Goal: Task Accomplishment & Management: Use online tool/utility

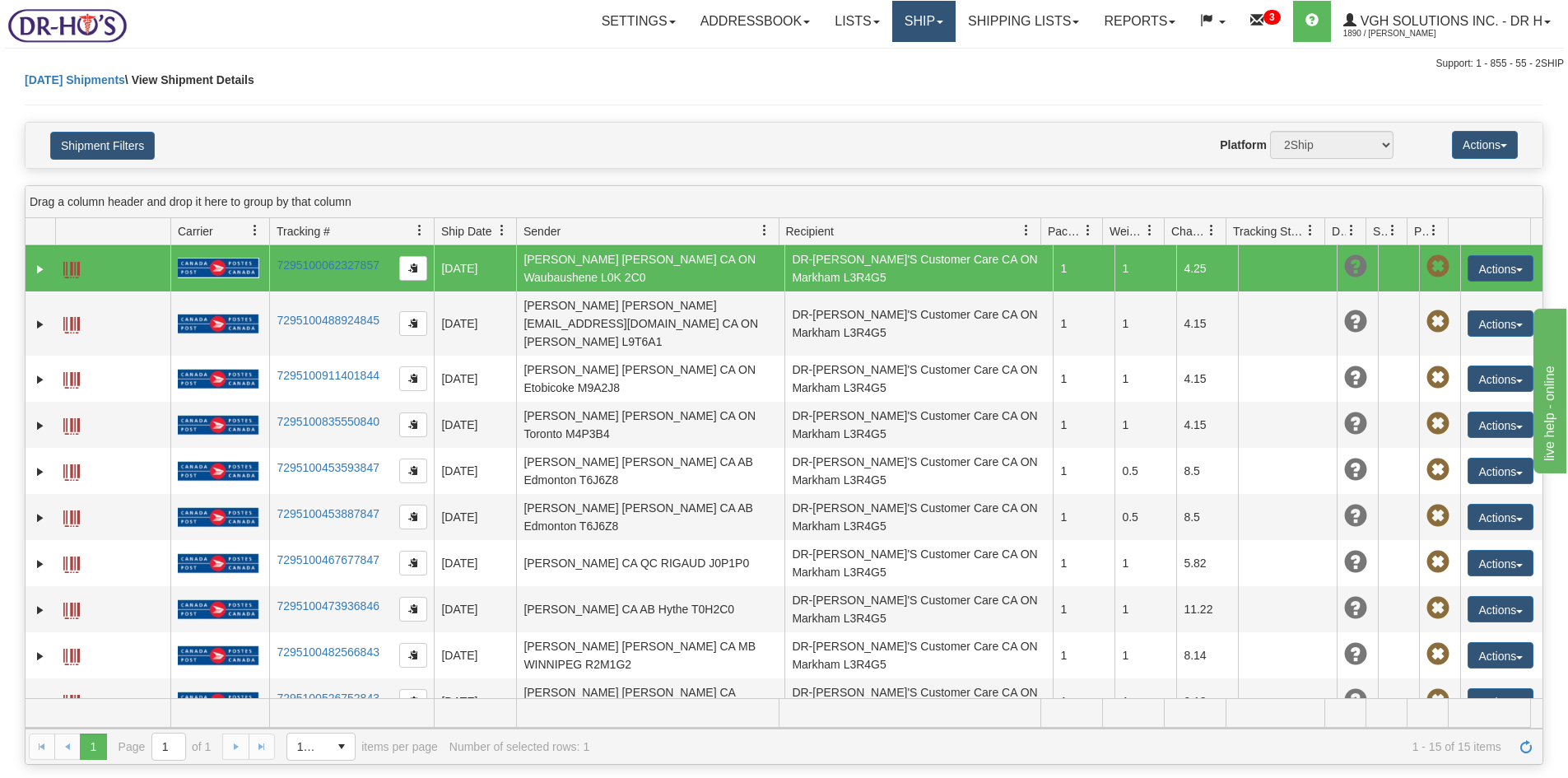
click at [915, 29] on link "Ship" at bounding box center [924, 21] width 63 height 41
click at [831, 76] on span "OnHold / Order Queue" at bounding box center [880, 79] width 116 height 13
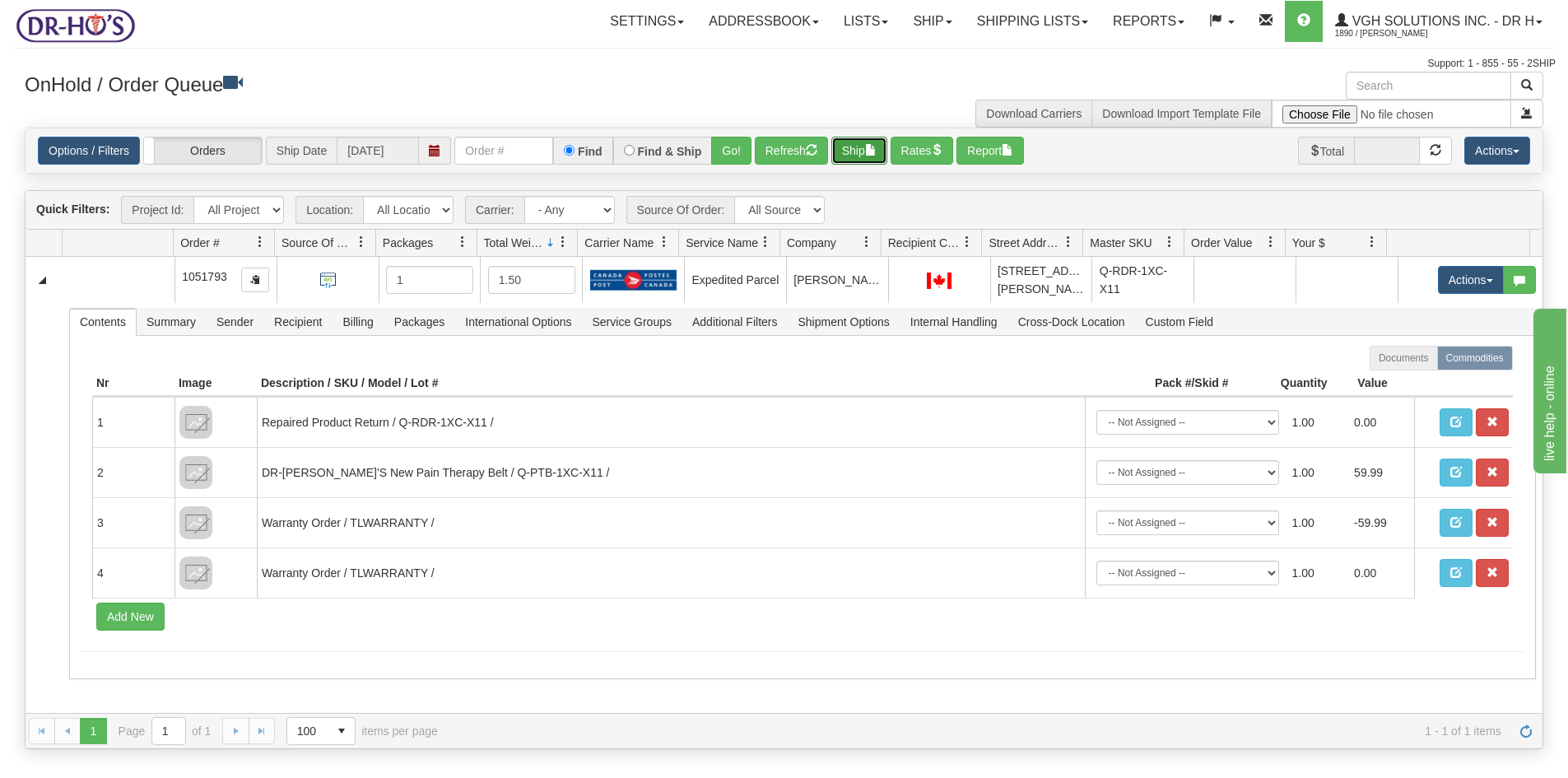
click at [842, 145] on button "Ship" at bounding box center [859, 151] width 56 height 28
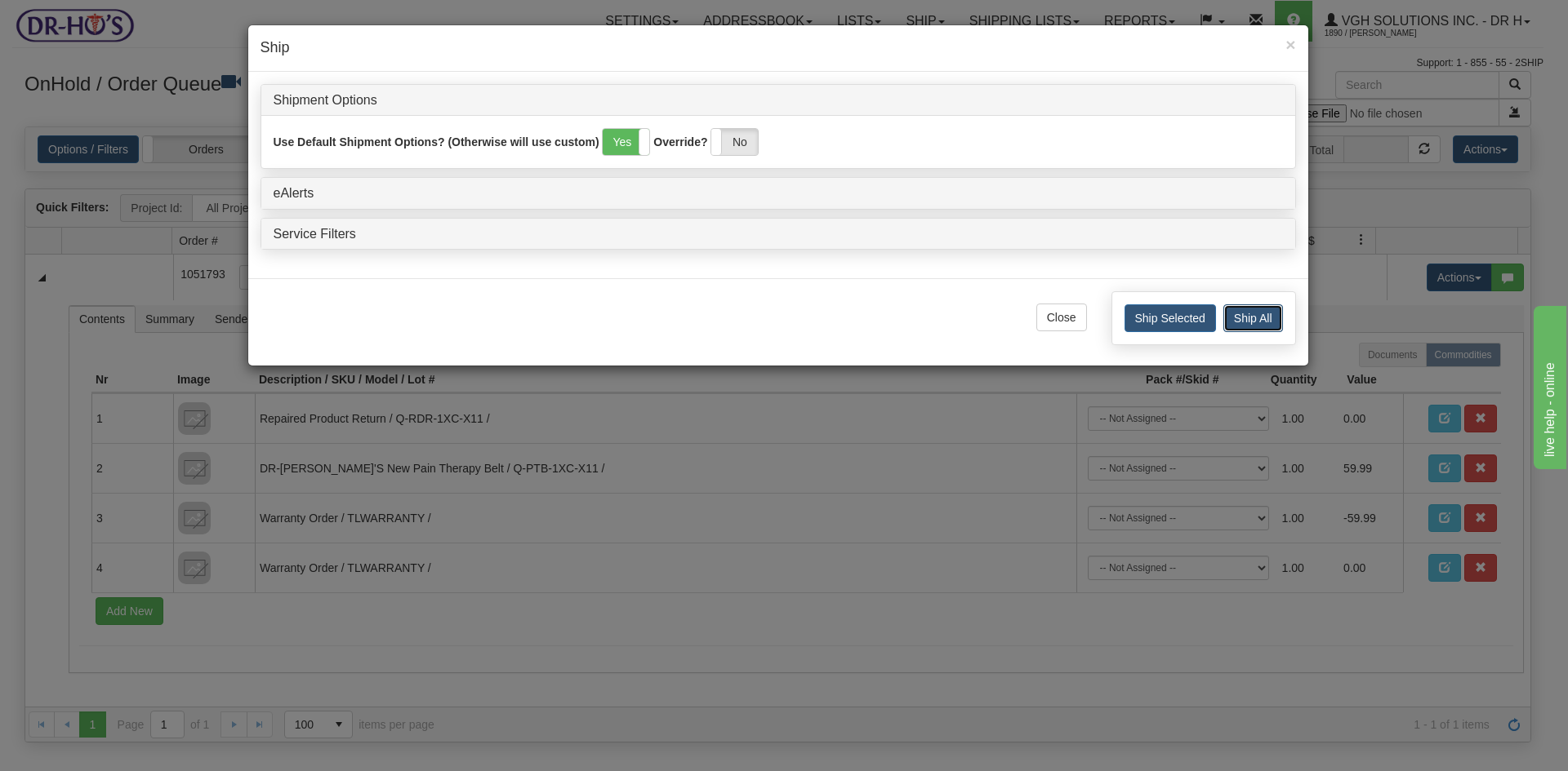
click at [1253, 313] on button "Ship All" at bounding box center [1253, 318] width 59 height 28
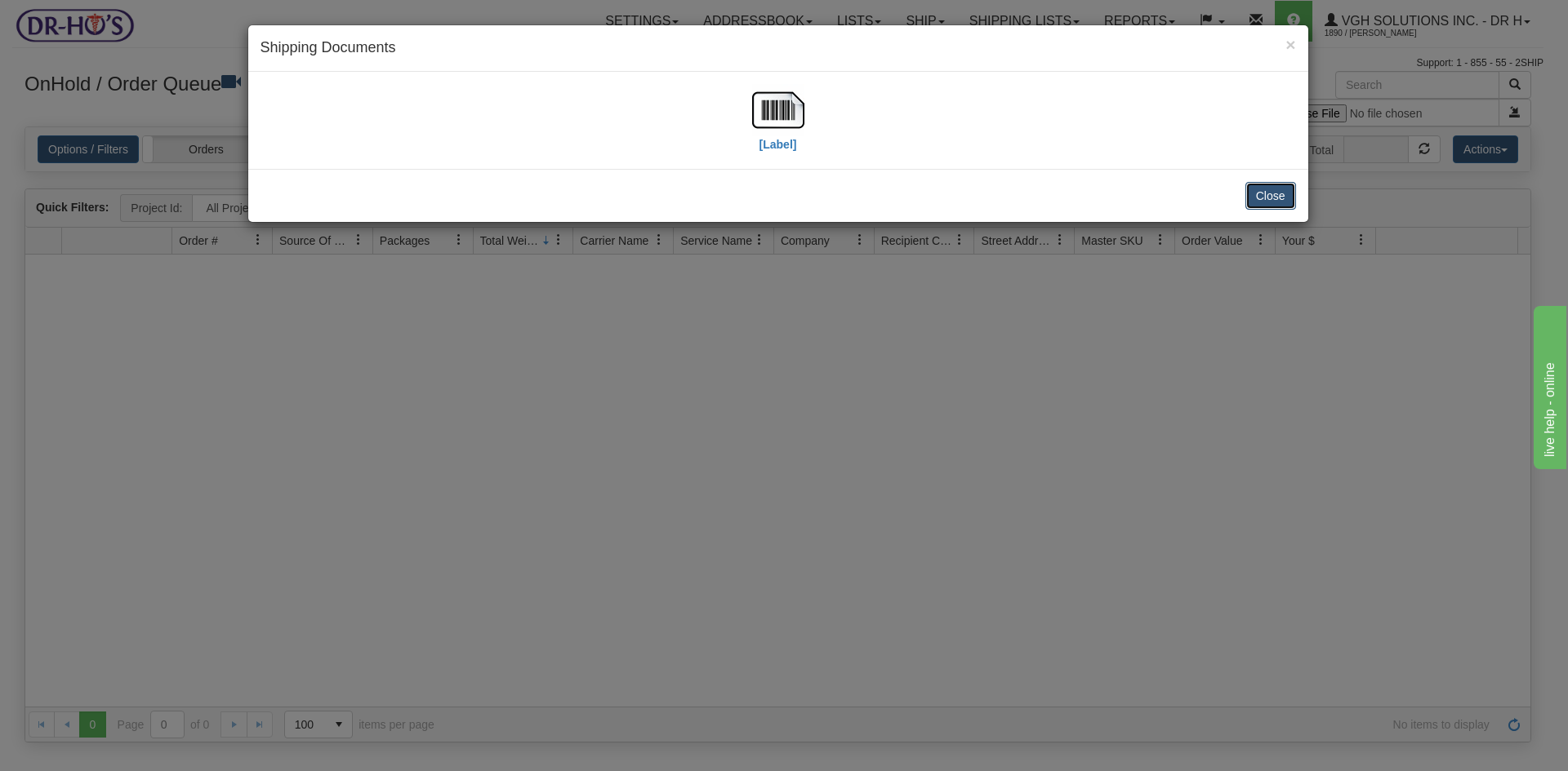
click at [1280, 196] on button "Close" at bounding box center [1271, 196] width 51 height 28
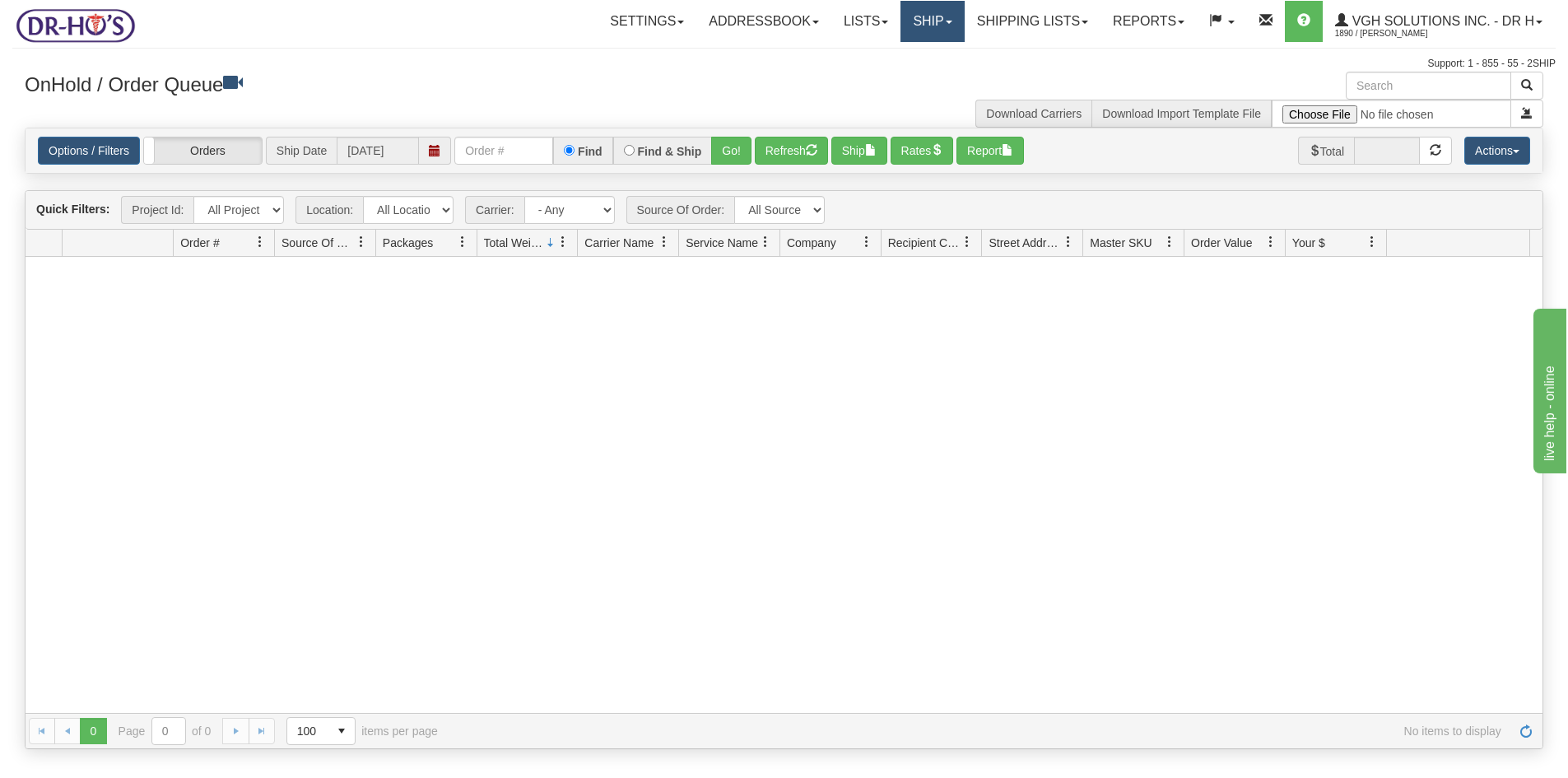
click at [928, 15] on link "Ship" at bounding box center [932, 21] width 63 height 41
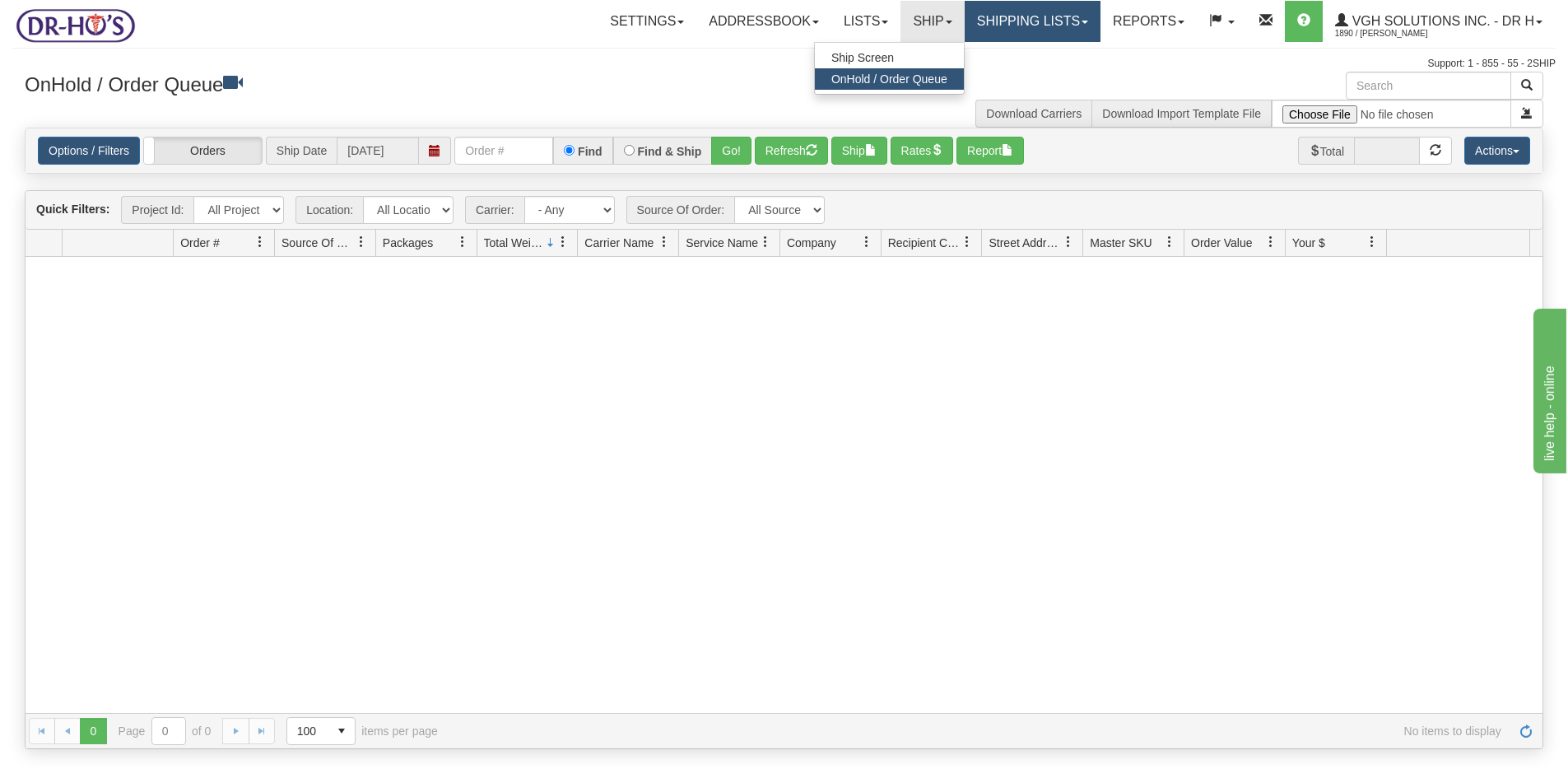
click at [1004, 24] on link "Shipping lists" at bounding box center [1033, 21] width 136 height 41
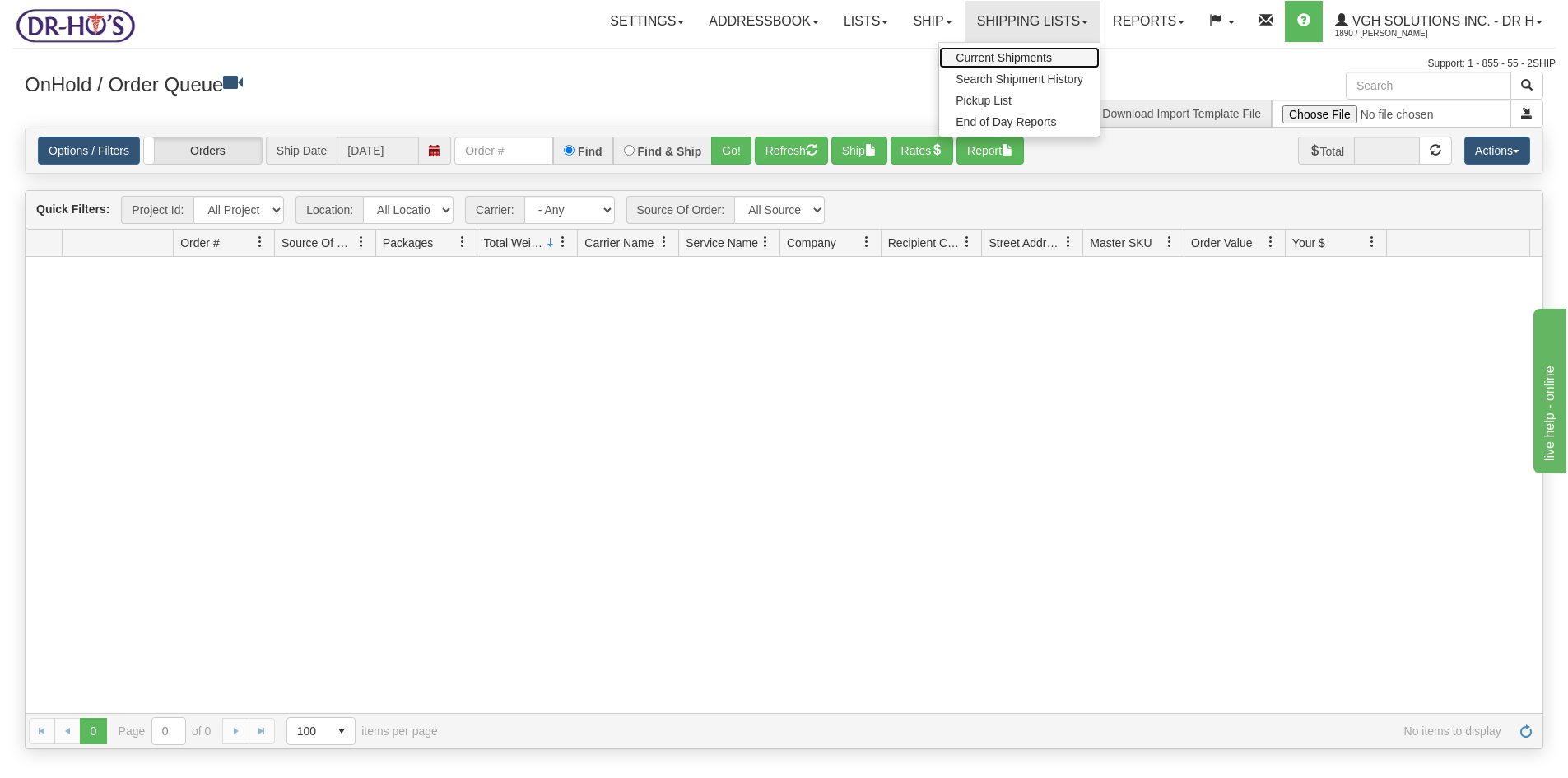
click at [987, 56] on span "Current Shipments" at bounding box center [1003, 57] width 97 height 13
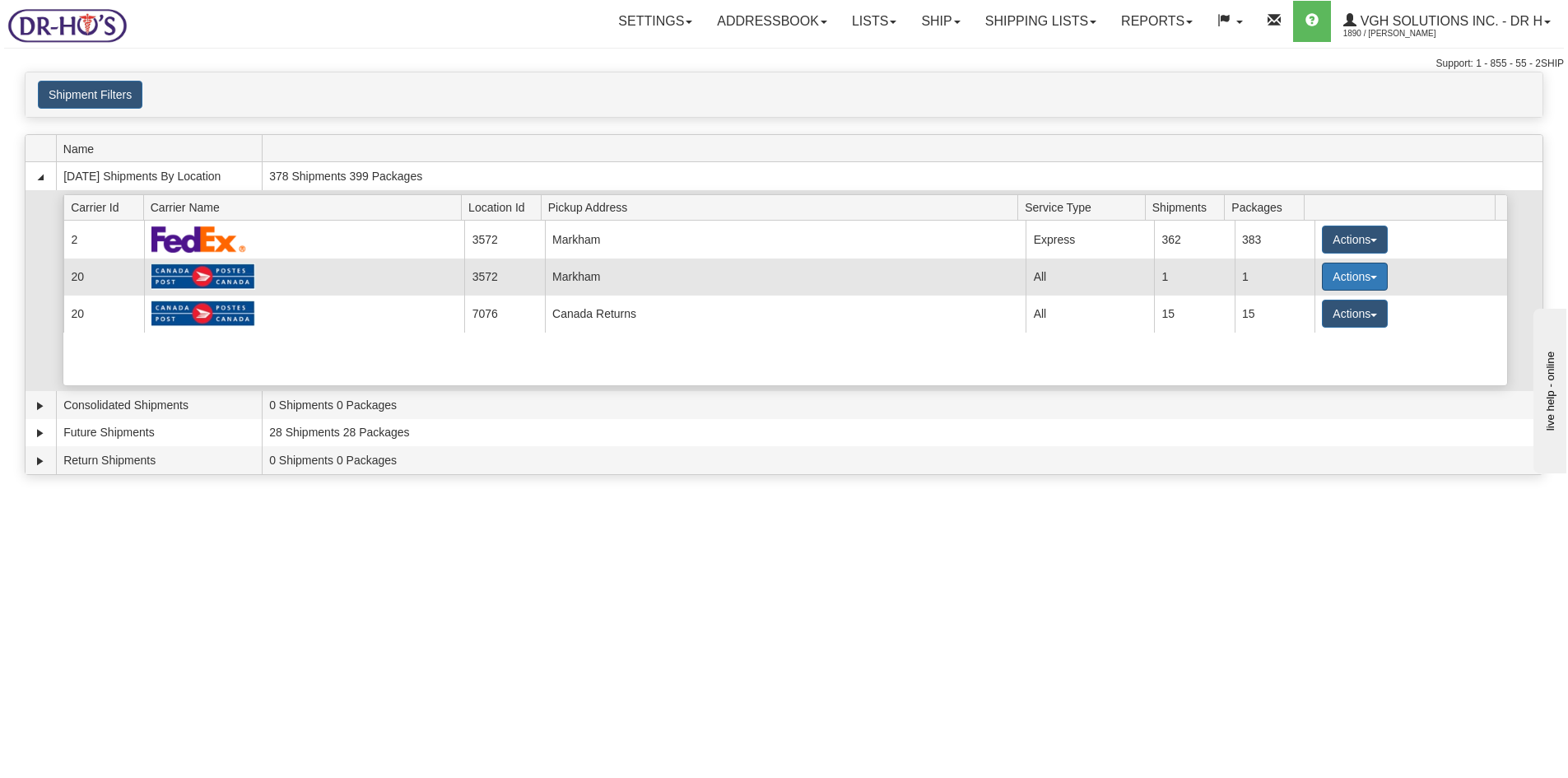
click at [1346, 278] on button "Actions" at bounding box center [1354, 276] width 66 height 28
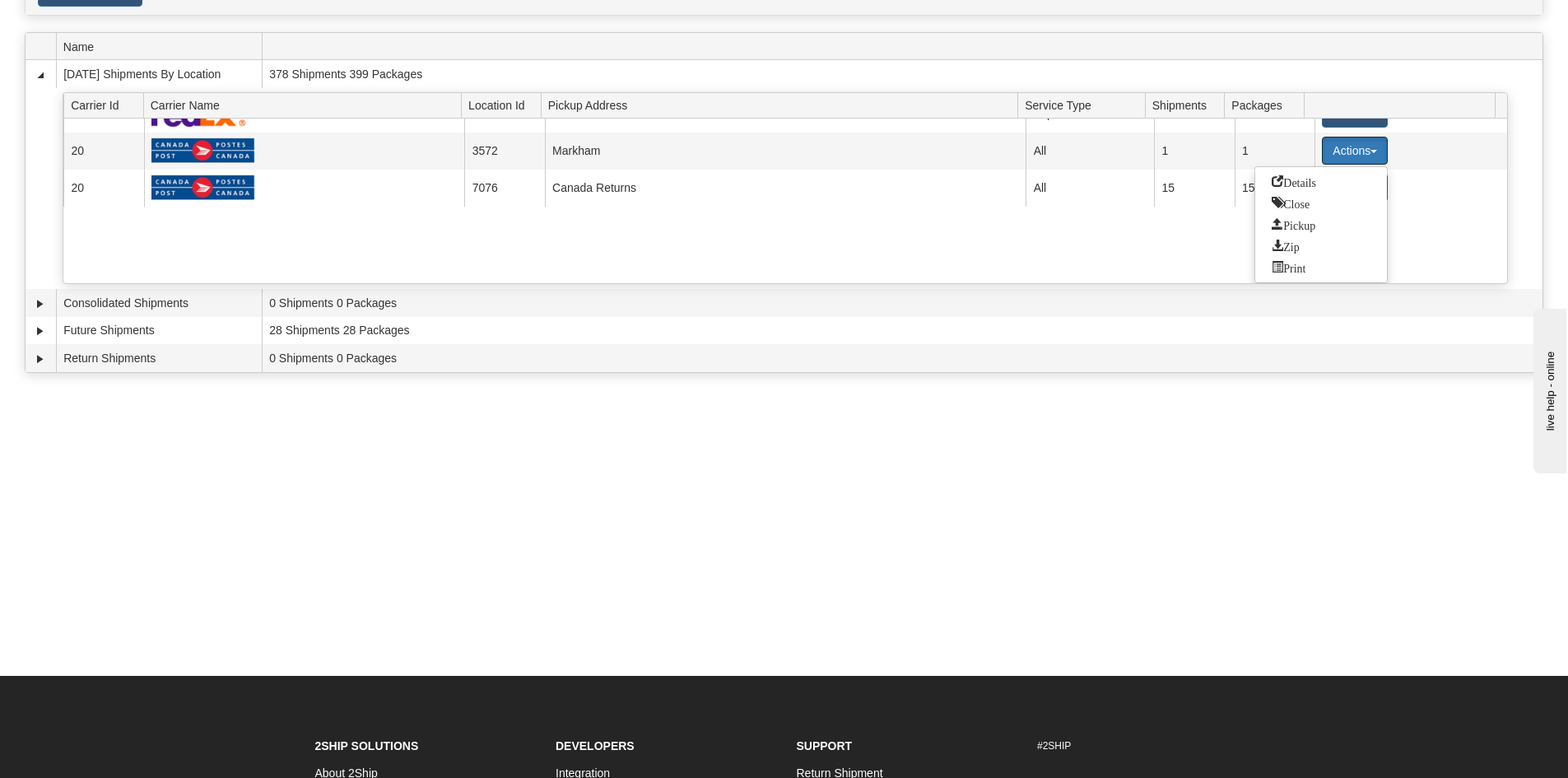
scroll to position [82, 0]
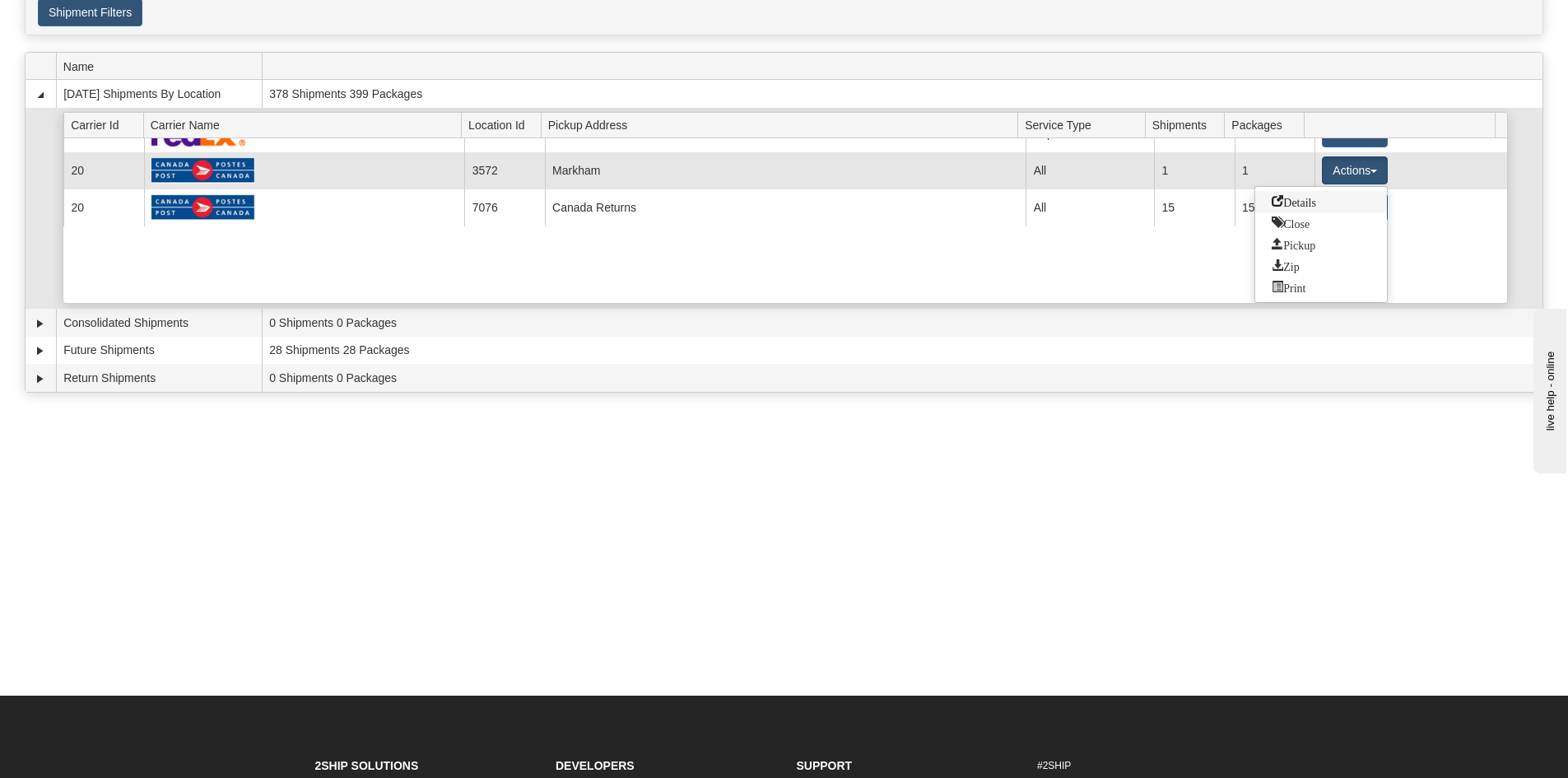
click at [1302, 201] on span "Details" at bounding box center [1294, 200] width 44 height 11
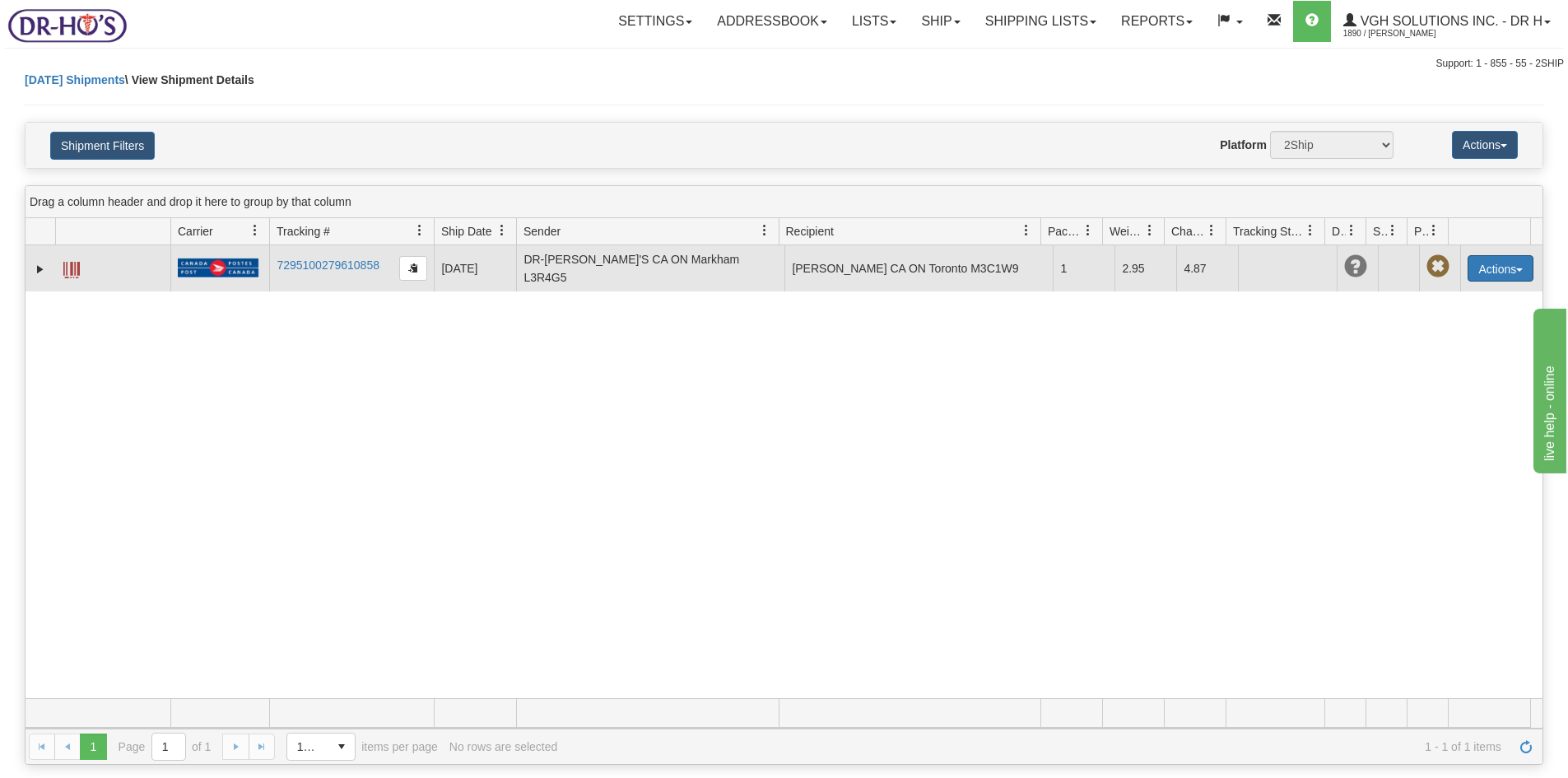
click at [1492, 255] on button "Actions" at bounding box center [1500, 268] width 66 height 27
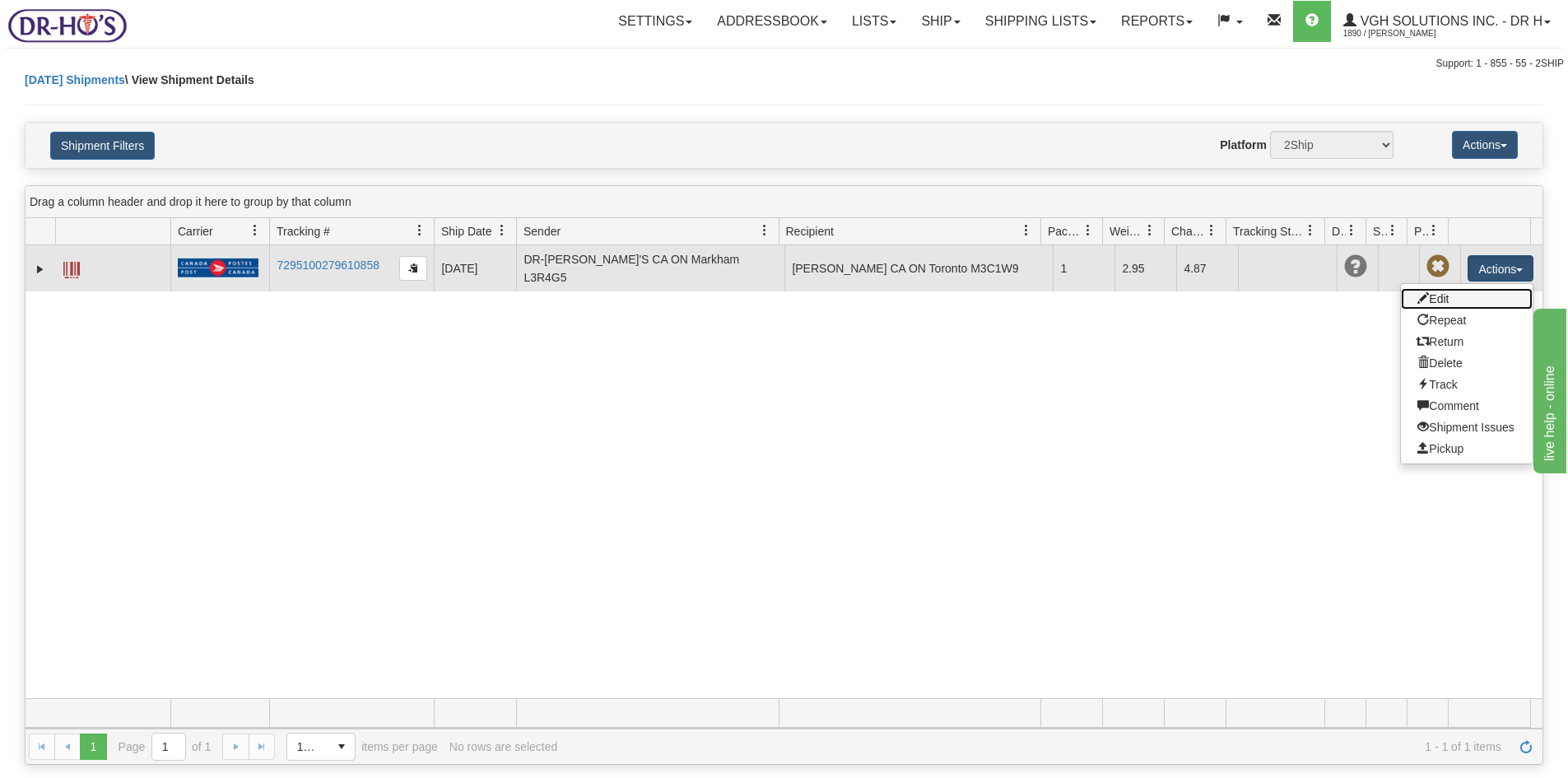
click at [1436, 288] on link "Edit" at bounding box center [1467, 299] width 132 height 21
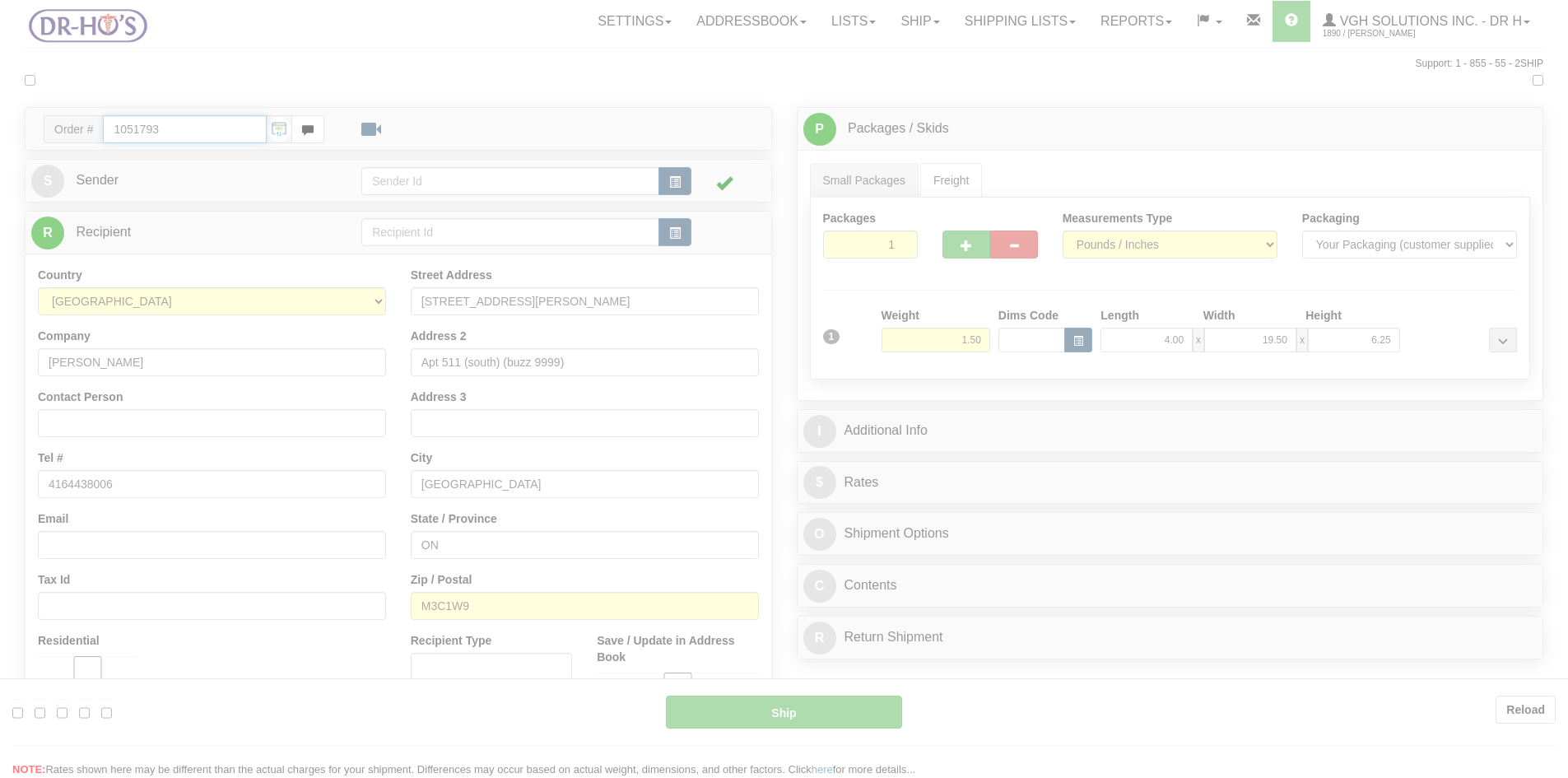
type input "DOM.EP"
type input "11:07"
type input "16:00"
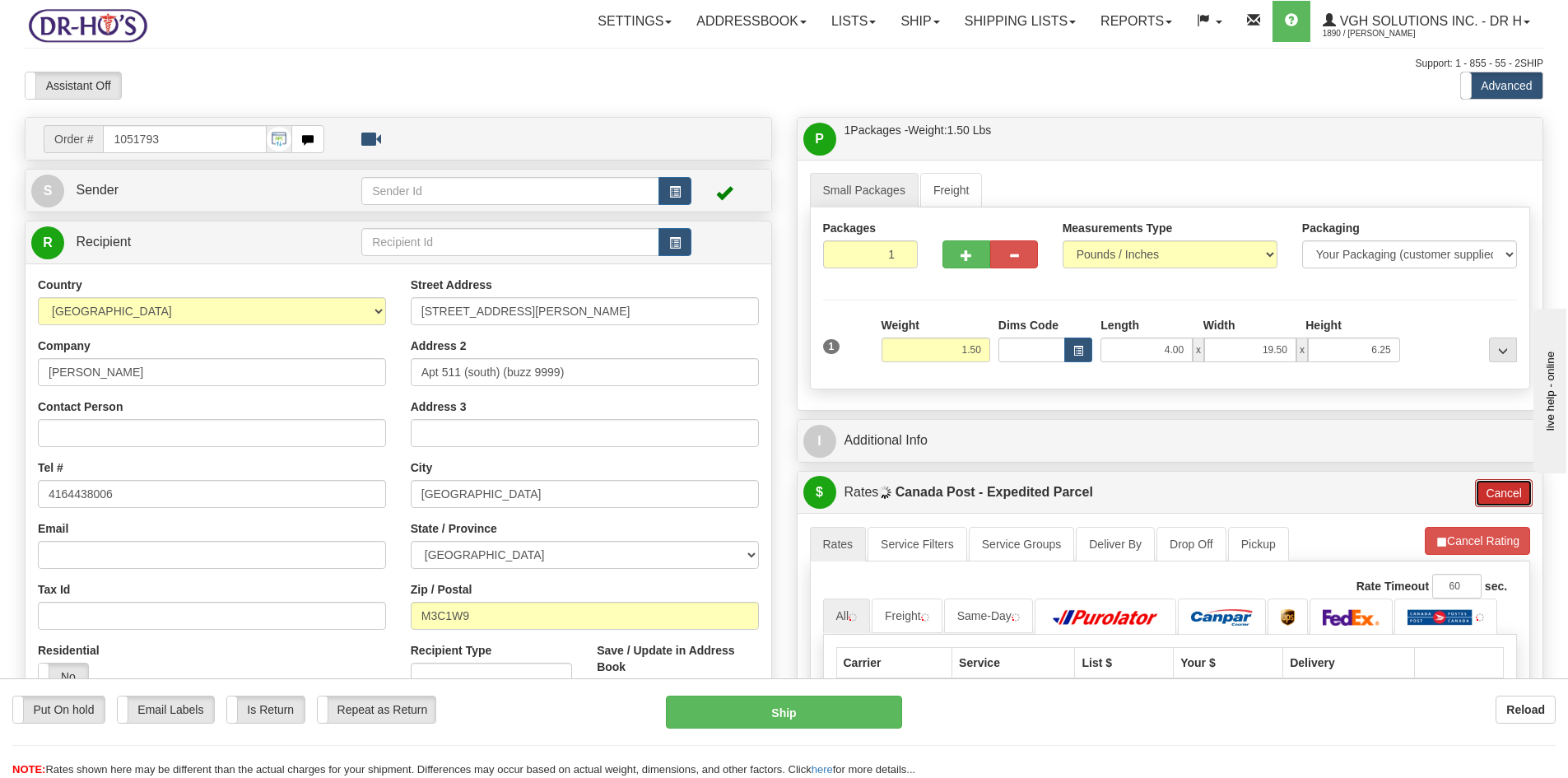
click at [1495, 490] on button "Cancel" at bounding box center [1503, 493] width 57 height 28
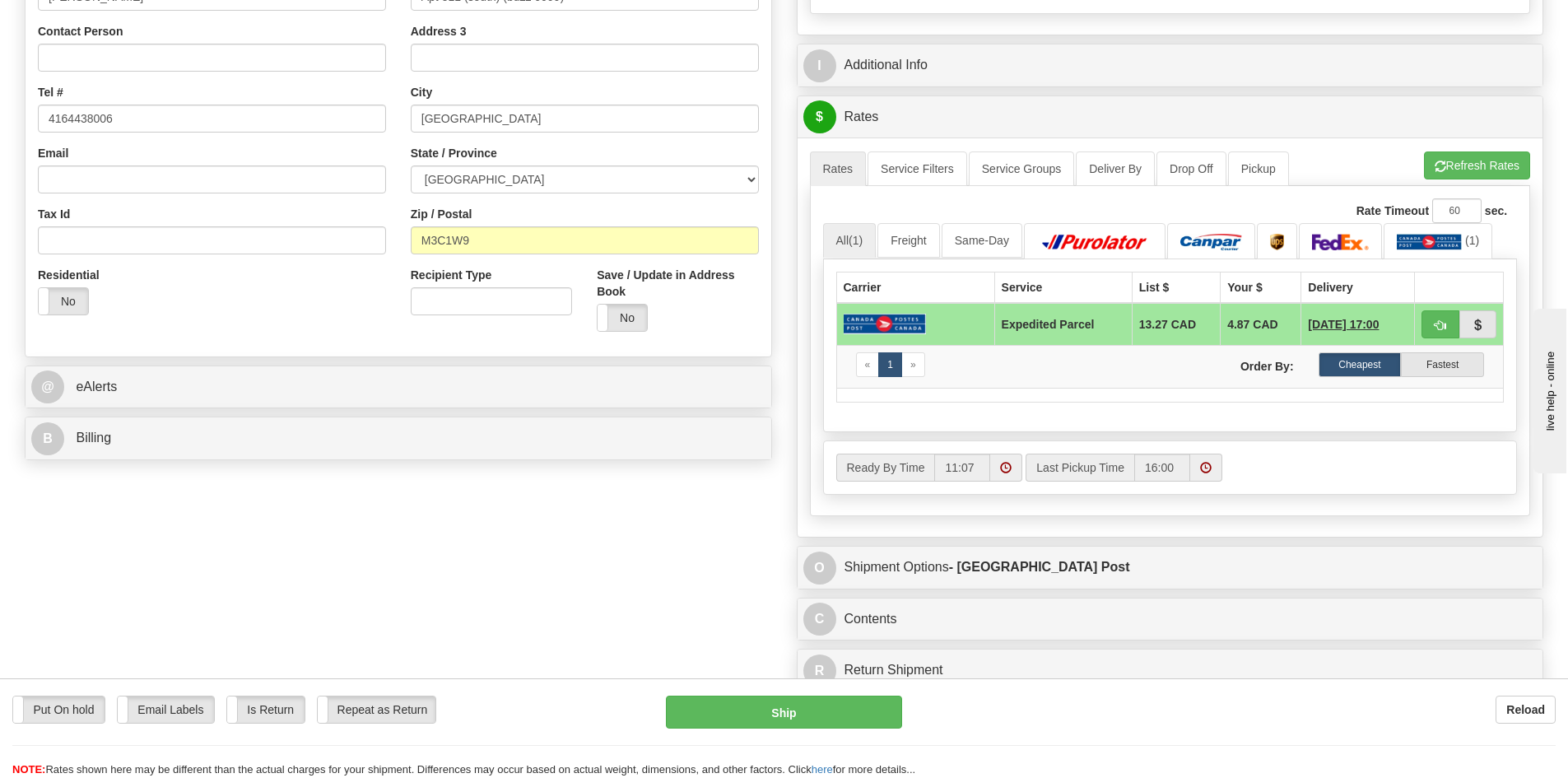
scroll to position [412, 0]
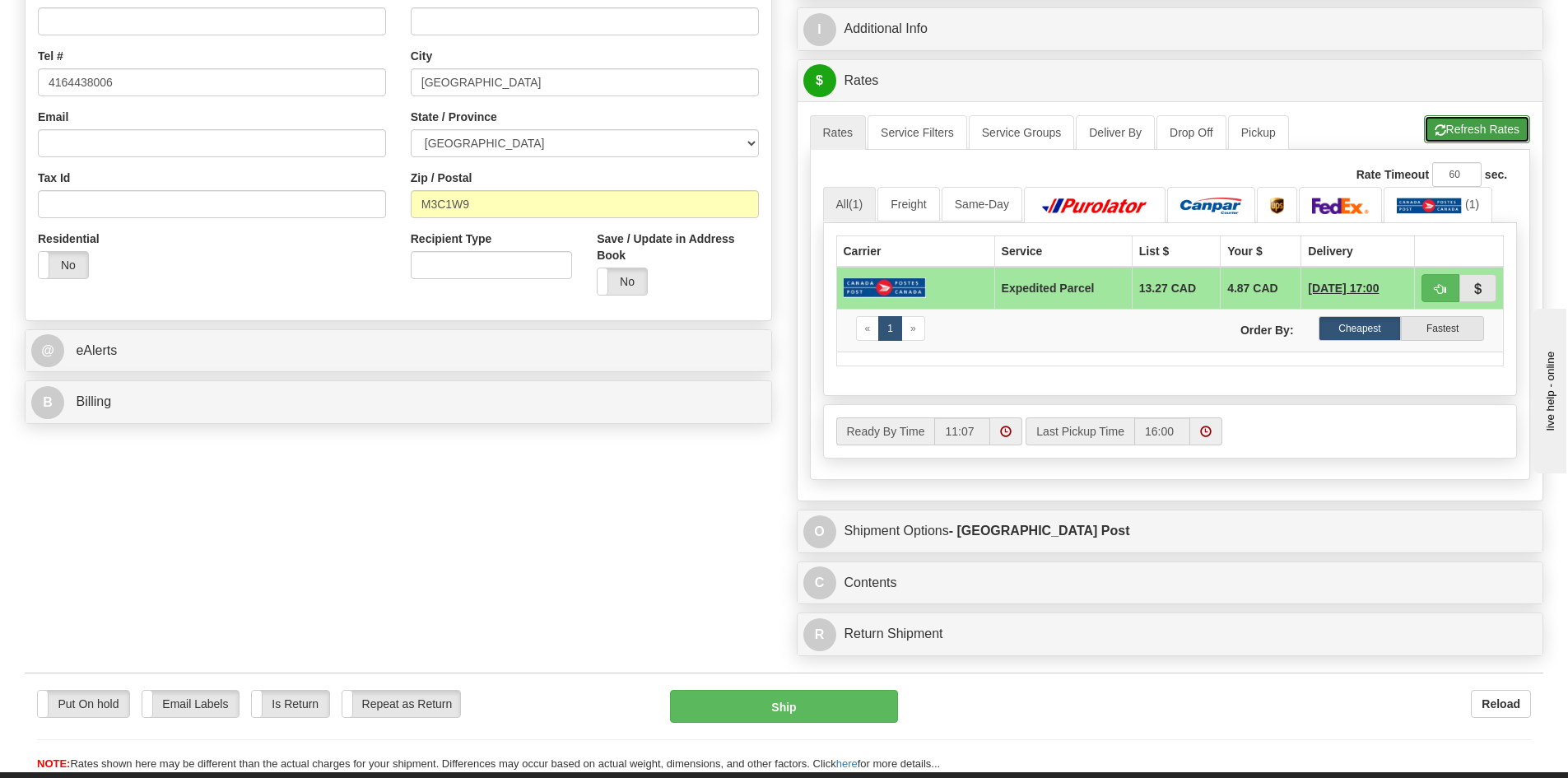
click at [1447, 127] on button "Refresh Rates" at bounding box center [1477, 129] width 106 height 28
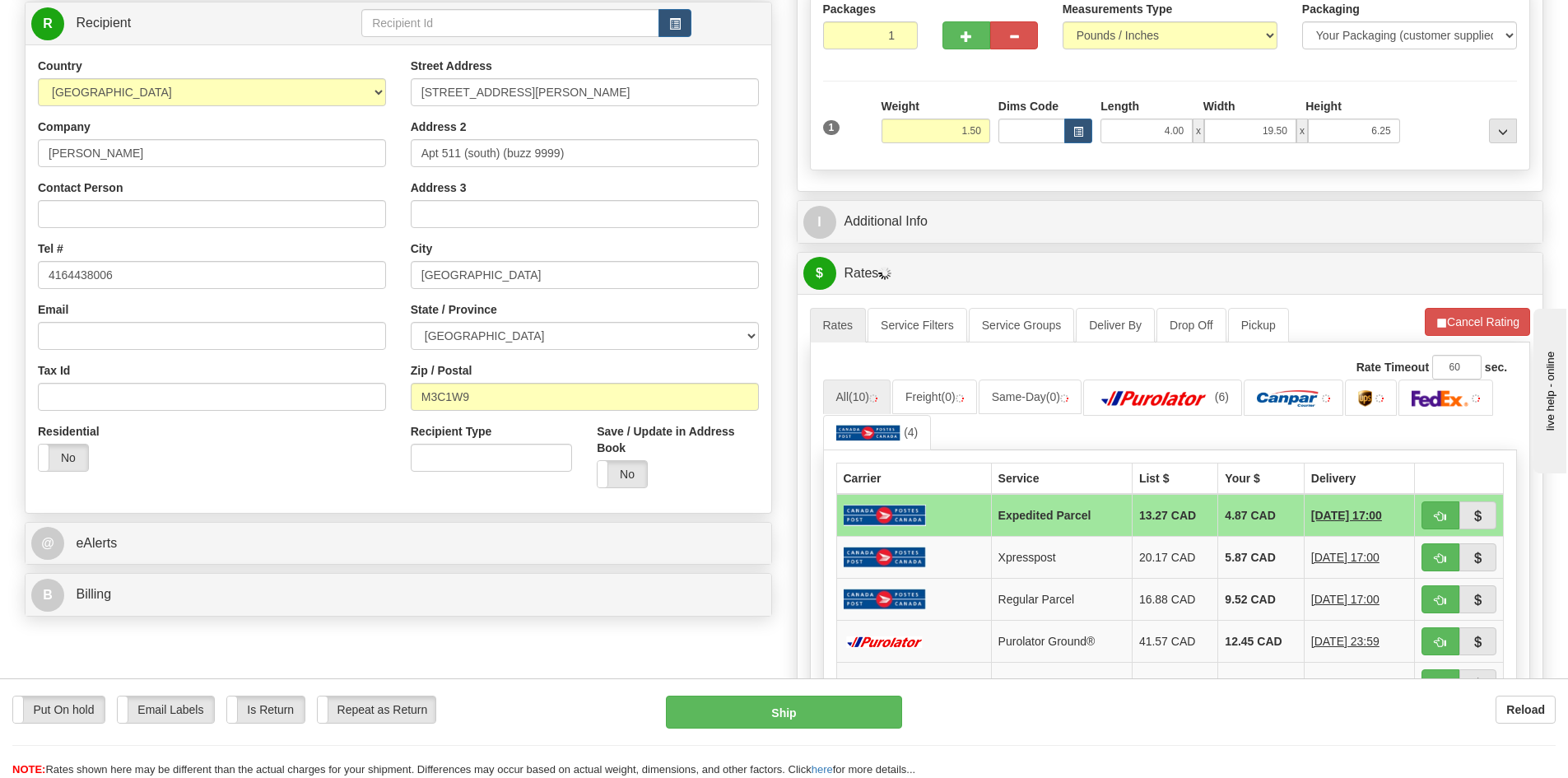
scroll to position [164, 0]
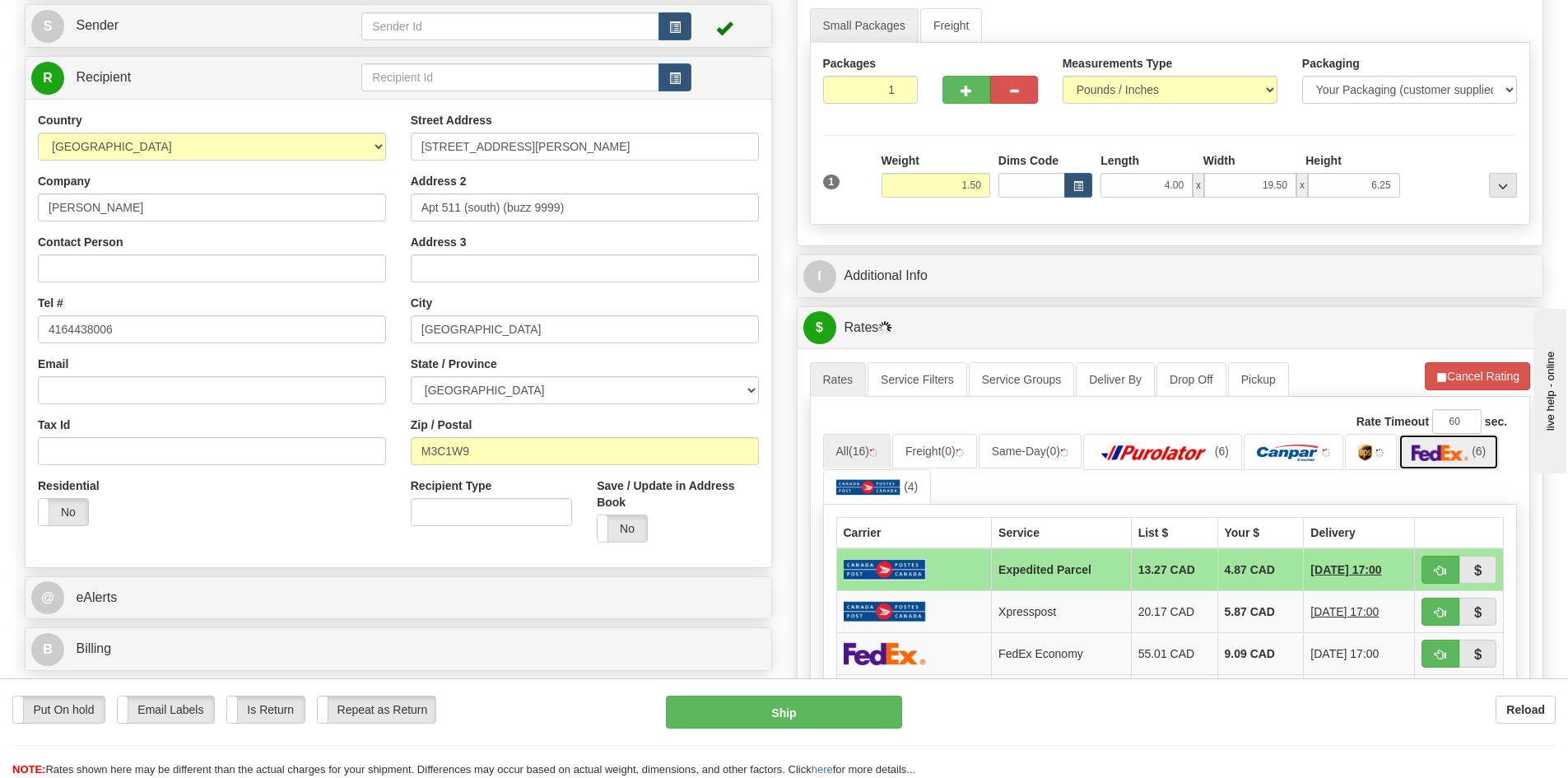
click at [1453, 455] on img at bounding box center [1440, 453] width 57 height 16
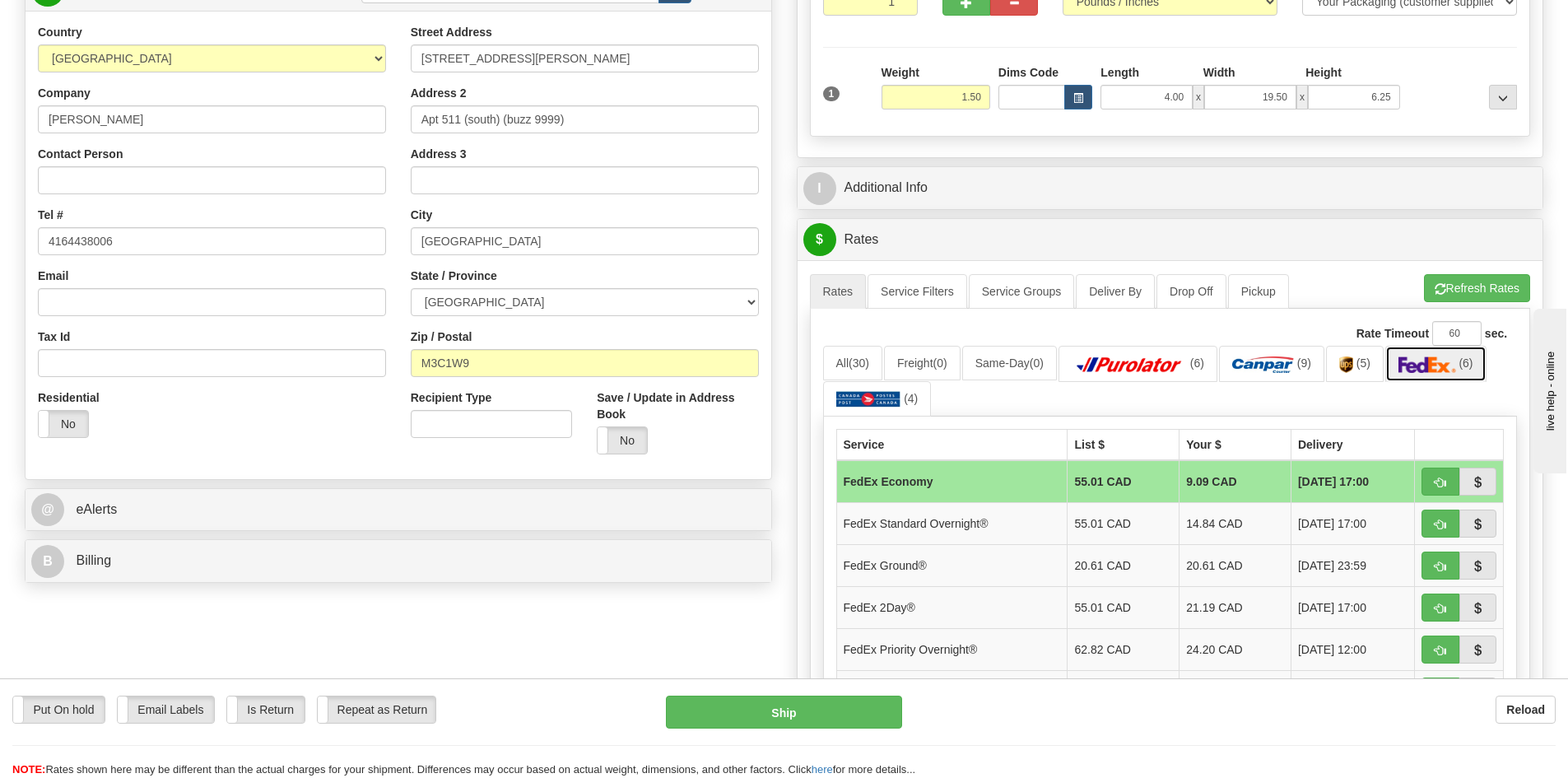
scroll to position [247, 0]
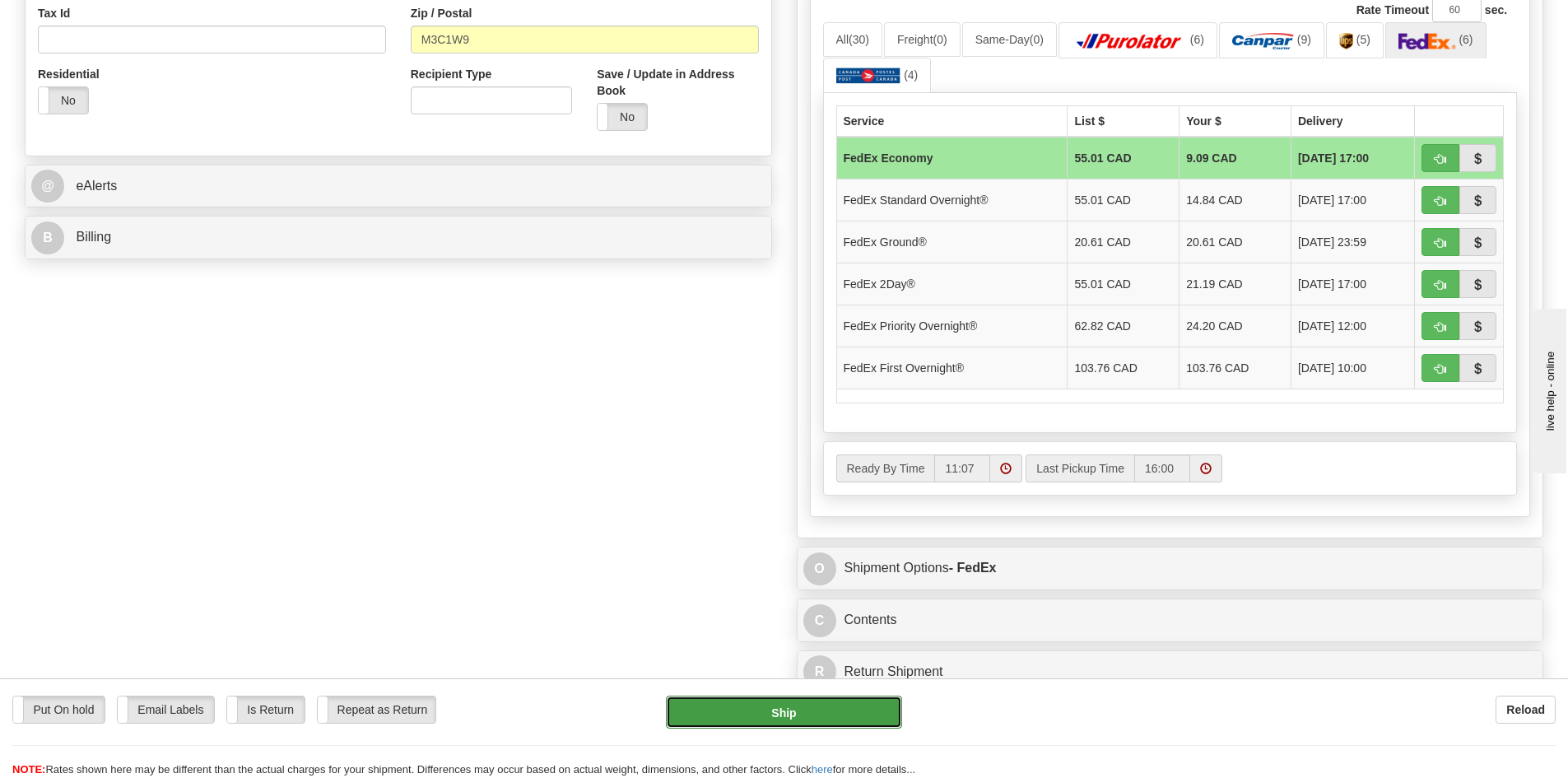
click at [798, 716] on button "Ship" at bounding box center [784, 712] width 236 height 33
type input "20"
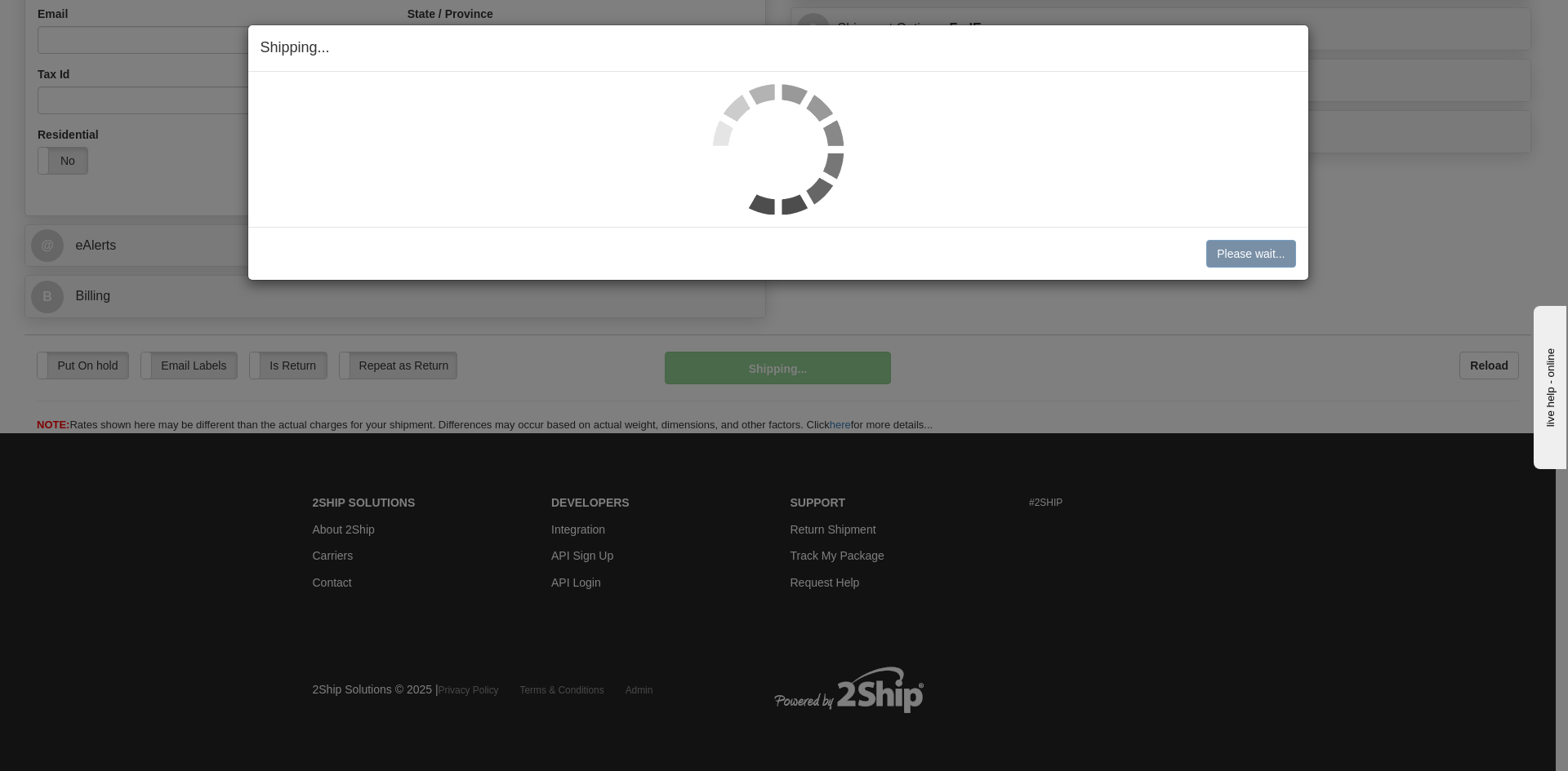
scroll to position [511, 0]
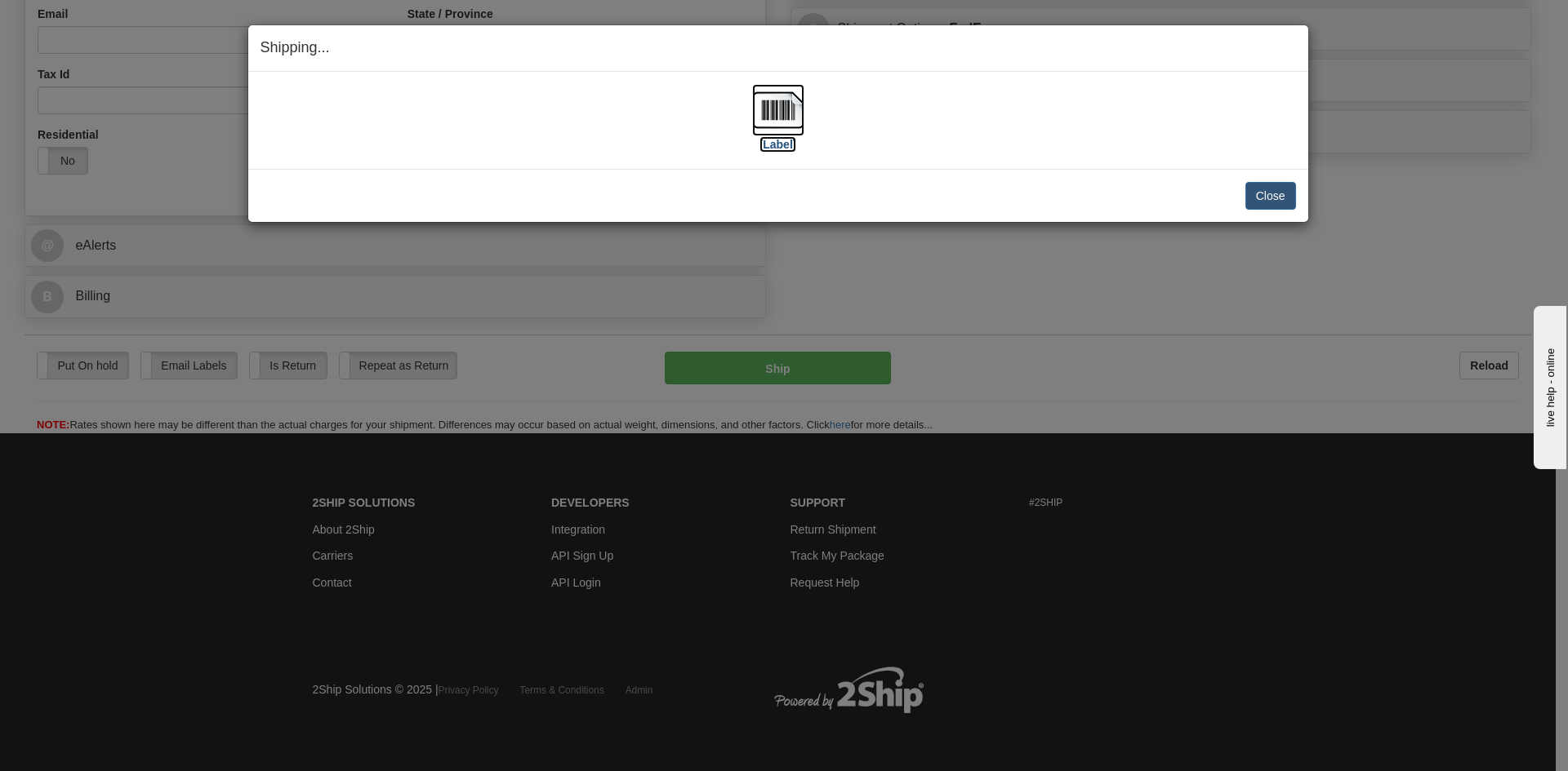
click at [780, 118] on img at bounding box center [778, 110] width 53 height 53
